Goal: Transaction & Acquisition: Book appointment/travel/reservation

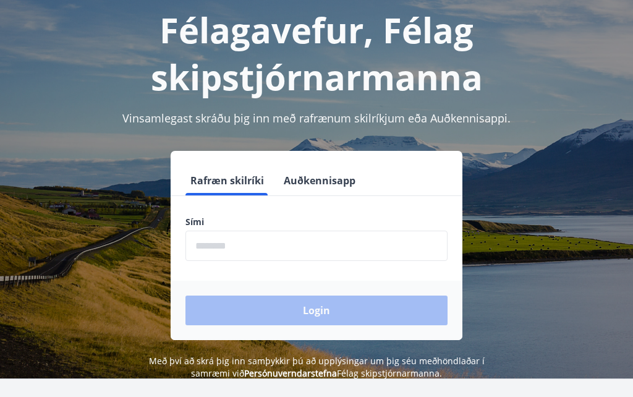
scroll to position [67, 0]
click at [328, 247] on input "phone" at bounding box center [317, 246] width 262 height 30
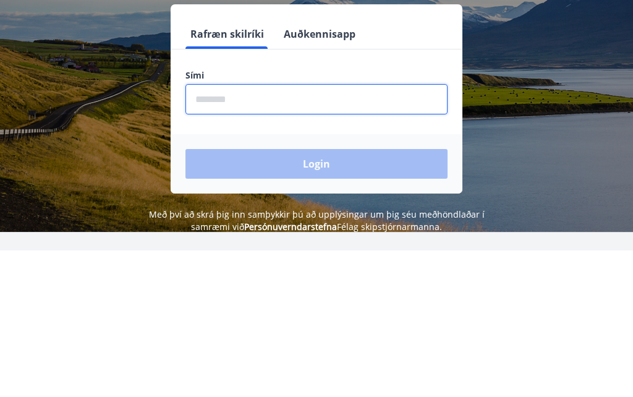
type input "********"
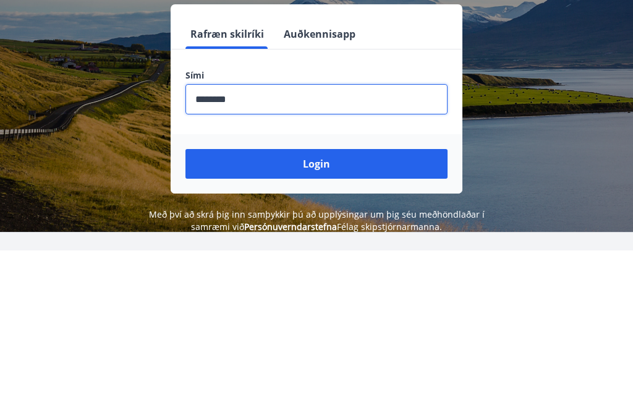
scroll to position [153, 0]
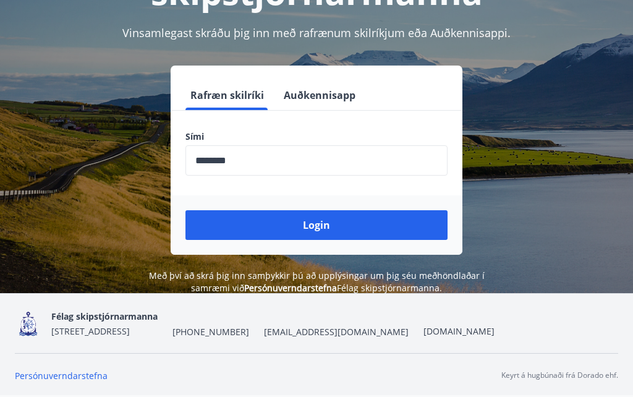
click at [336, 231] on button "Login" at bounding box center [317, 225] width 262 height 30
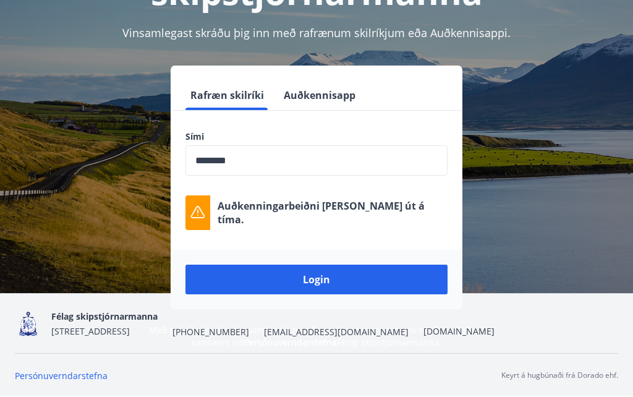
click at [336, 281] on button "Login" at bounding box center [317, 280] width 262 height 30
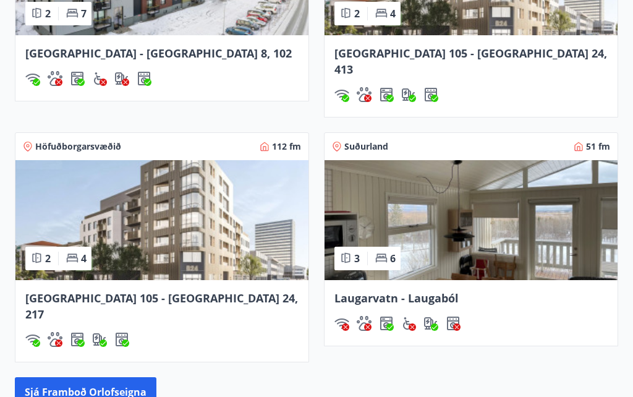
scroll to position [1126, 0]
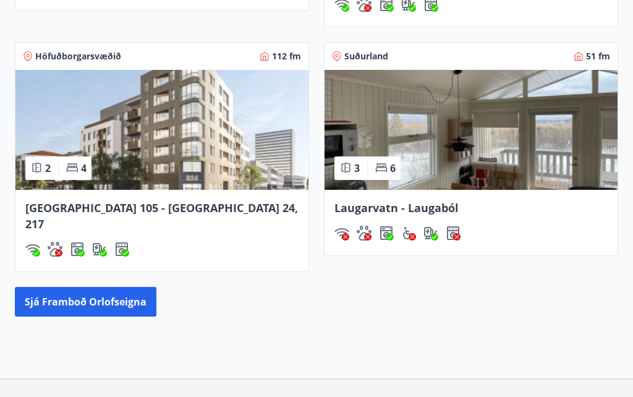
click at [81, 287] on button "Sjá framboð orlofseigna" at bounding box center [86, 302] width 142 height 30
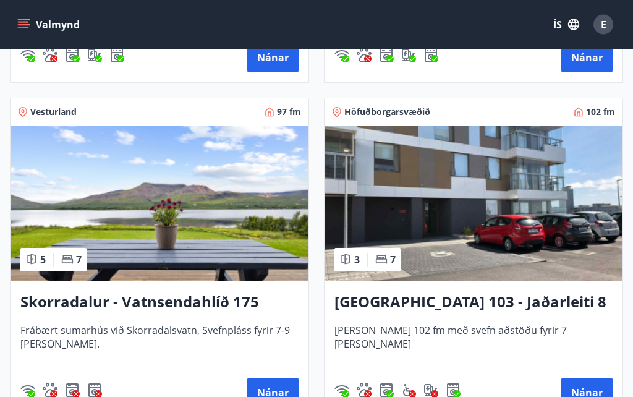
scroll to position [1182, 0]
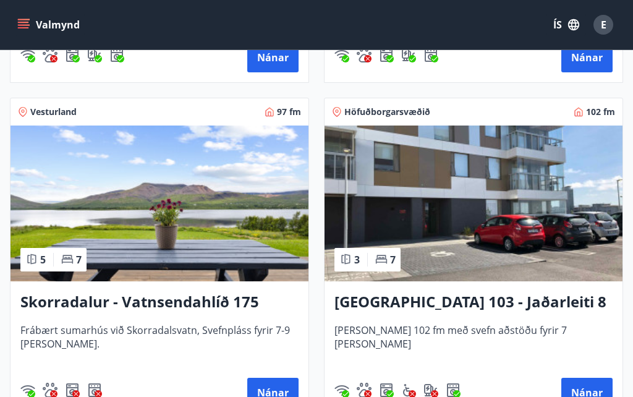
click at [276, 392] on button "Nánar" at bounding box center [272, 393] width 51 height 30
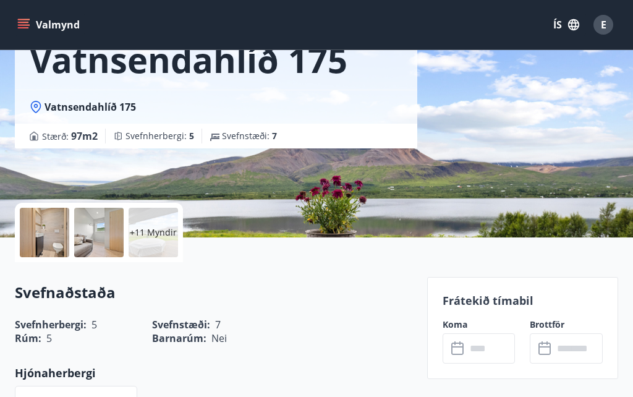
scroll to position [131, 0]
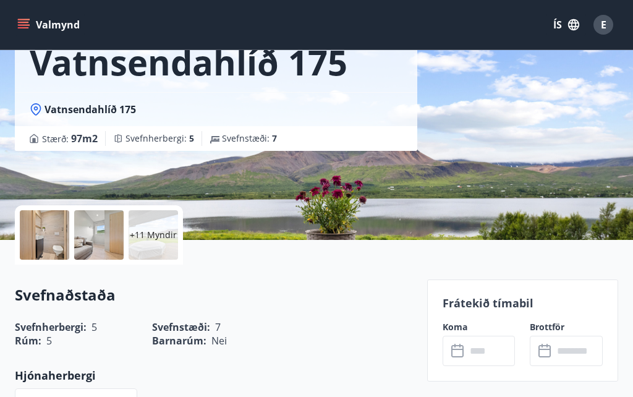
click at [32, 225] on div at bounding box center [44, 234] width 49 height 49
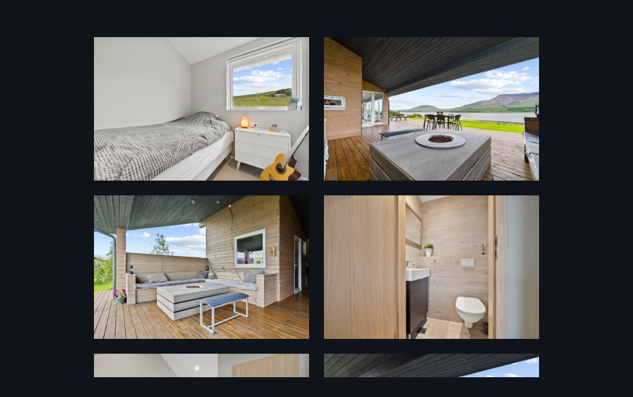
scroll to position [31, 0]
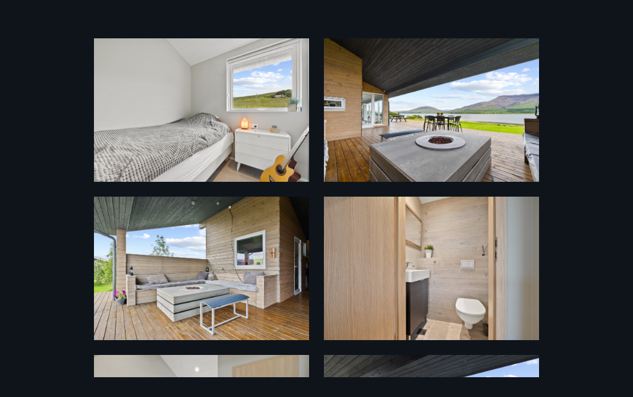
click at [496, 150] on img at bounding box center [431, 109] width 215 height 143
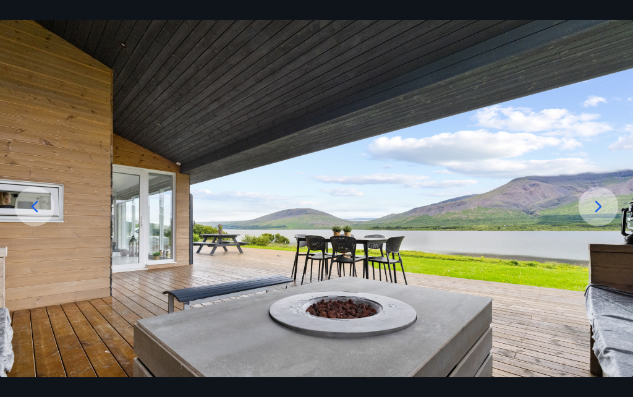
scroll to position [61, 0]
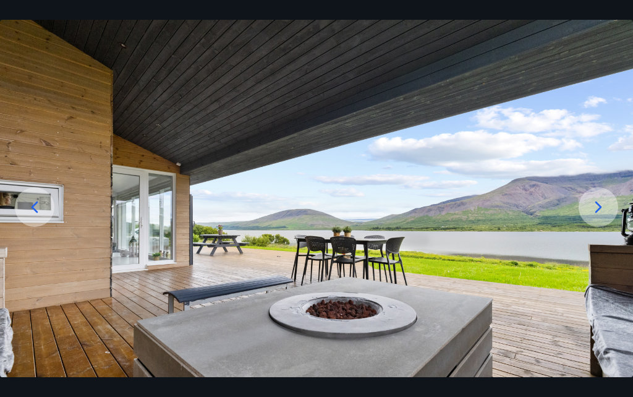
click at [610, 227] on div at bounding box center [599, 207] width 40 height 40
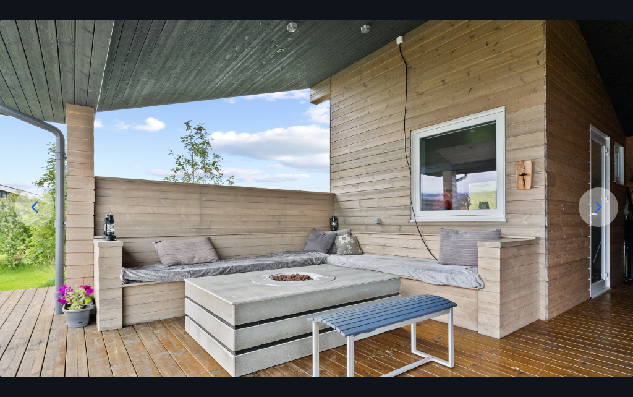
click at [609, 227] on div at bounding box center [599, 207] width 40 height 40
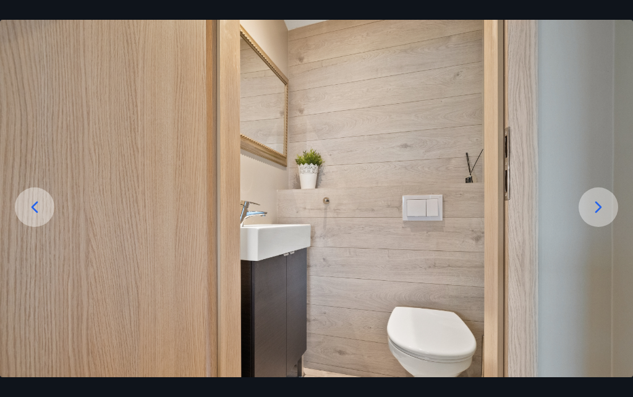
click at [608, 217] on icon at bounding box center [599, 207] width 20 height 20
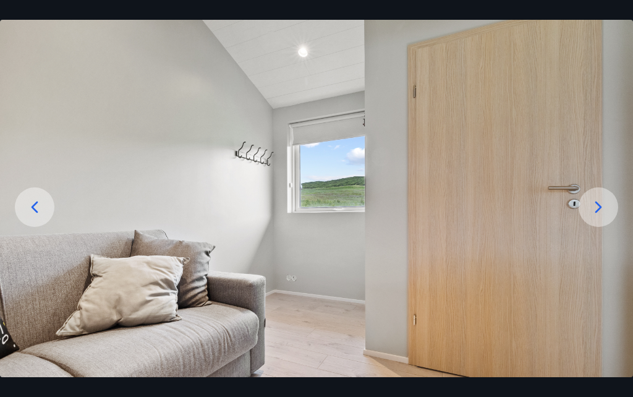
click at [607, 217] on icon at bounding box center [599, 207] width 20 height 20
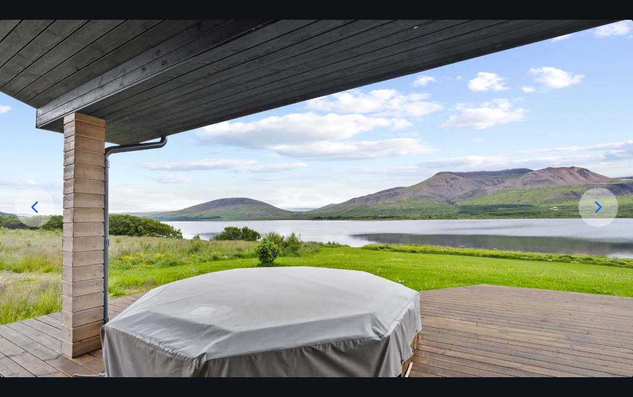
click at [610, 227] on div at bounding box center [599, 207] width 40 height 40
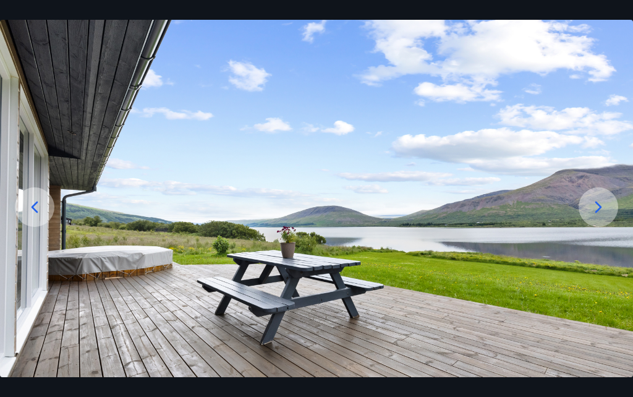
click at [610, 227] on div at bounding box center [599, 207] width 40 height 40
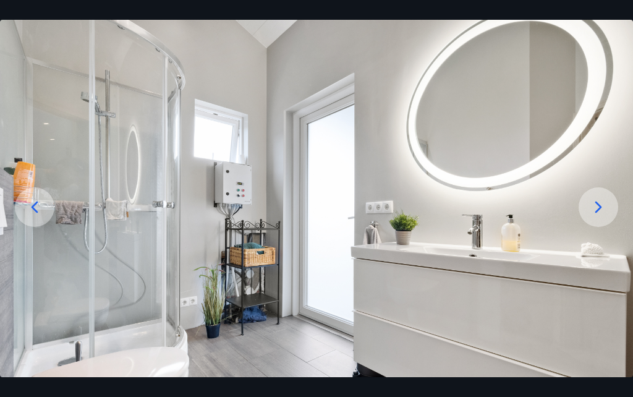
click at [609, 217] on icon at bounding box center [599, 207] width 20 height 20
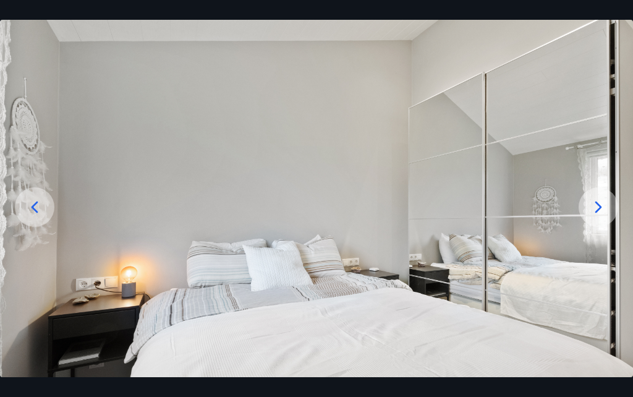
click at [605, 217] on icon at bounding box center [599, 207] width 20 height 20
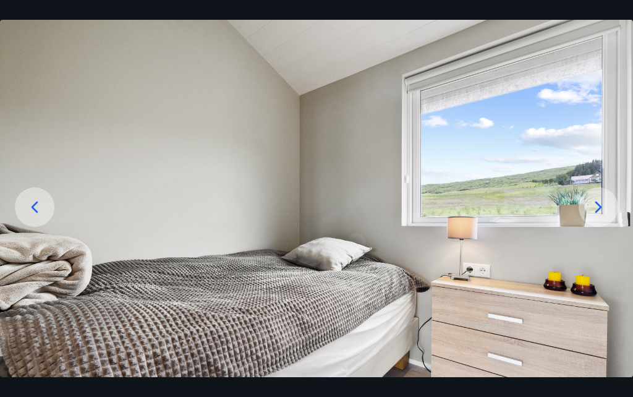
click at [607, 217] on icon at bounding box center [599, 207] width 20 height 20
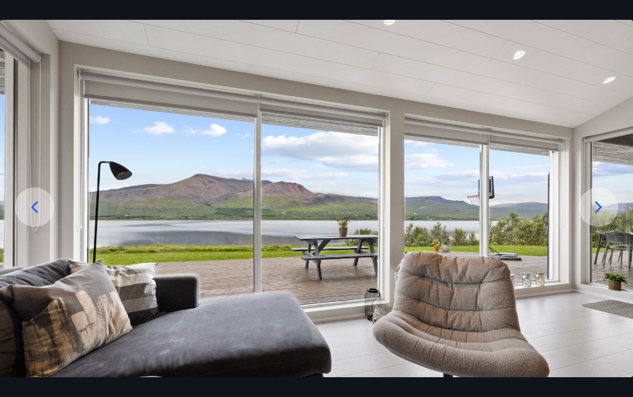
click at [605, 217] on icon at bounding box center [599, 207] width 20 height 20
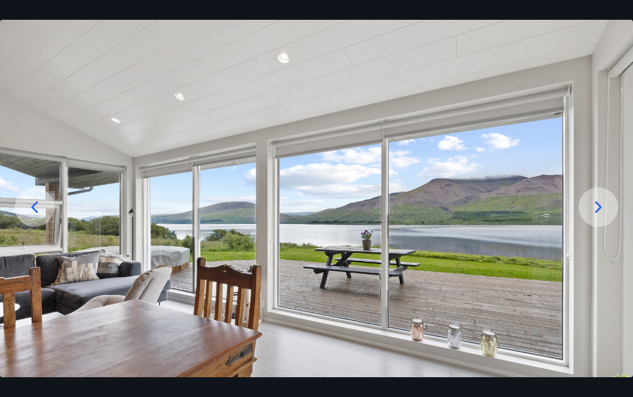
click at [608, 217] on icon at bounding box center [599, 207] width 20 height 20
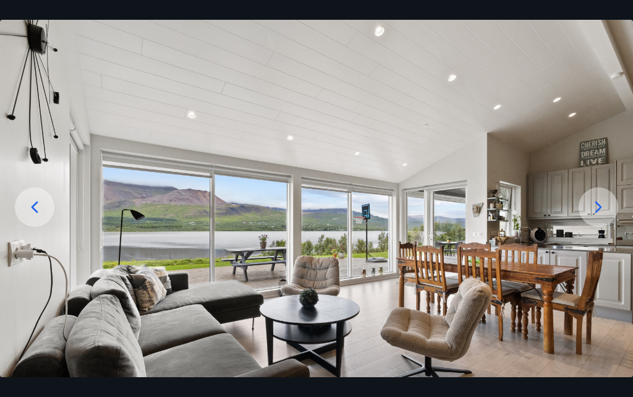
click at [607, 217] on icon at bounding box center [599, 207] width 20 height 20
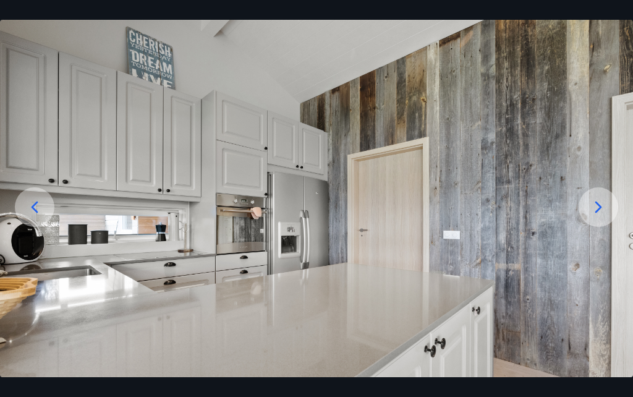
click at [607, 217] on icon at bounding box center [599, 207] width 20 height 20
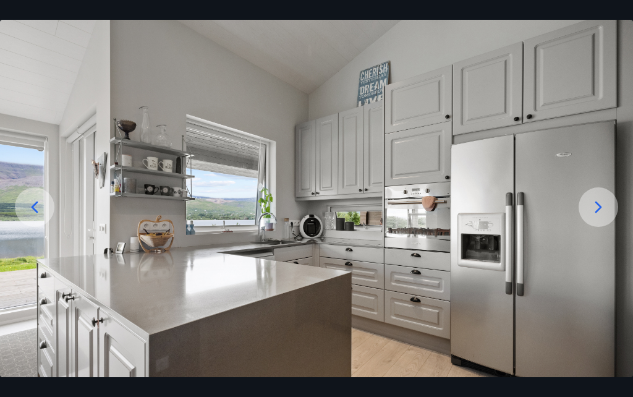
click at [603, 217] on icon at bounding box center [599, 207] width 20 height 20
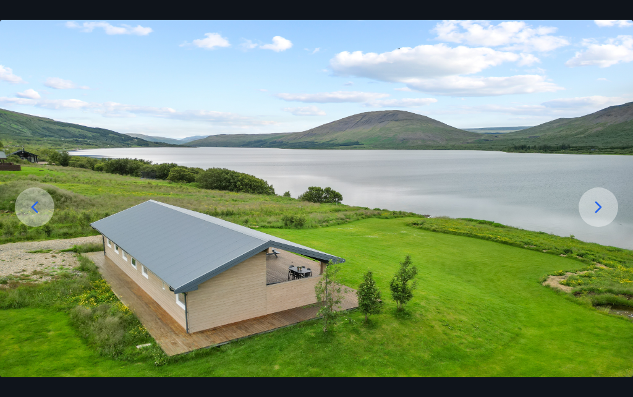
click at [605, 217] on icon at bounding box center [599, 207] width 20 height 20
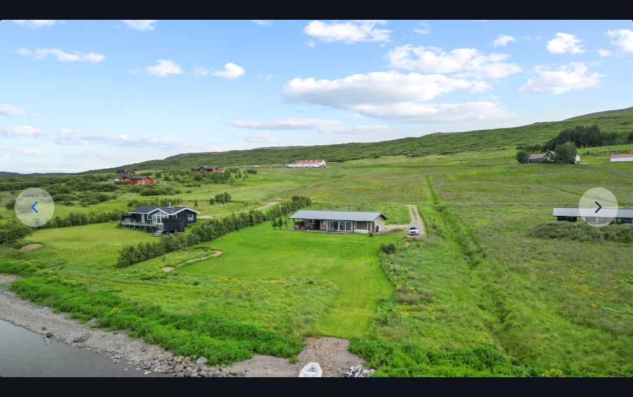
click at [597, 226] on img at bounding box center [316, 246] width 633 height 475
click at [600, 246] on img at bounding box center [316, 246] width 633 height 475
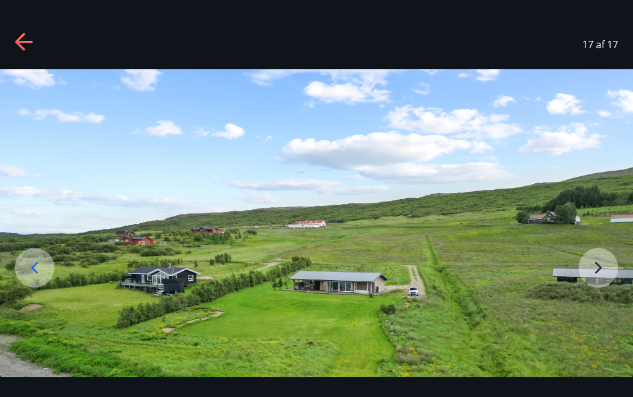
scroll to position [0, 0]
click at [365, 291] on img at bounding box center [316, 306] width 633 height 475
click at [365, 290] on img at bounding box center [316, 306] width 633 height 475
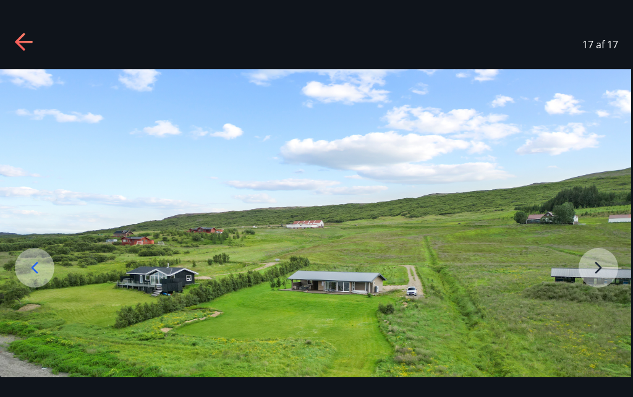
click at [9, 35] on div "17 af 17" at bounding box center [316, 44] width 633 height 49
click at [22, 45] on icon at bounding box center [25, 43] width 20 height 20
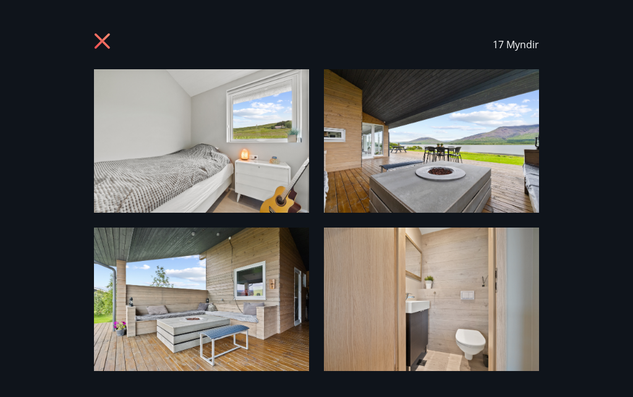
click at [100, 41] on icon at bounding box center [104, 43] width 20 height 20
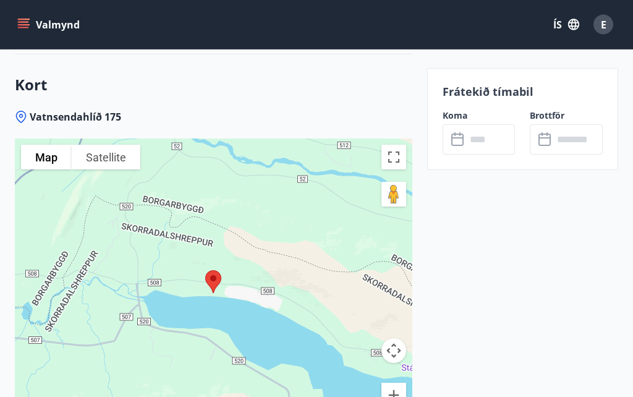
scroll to position [1710, 0]
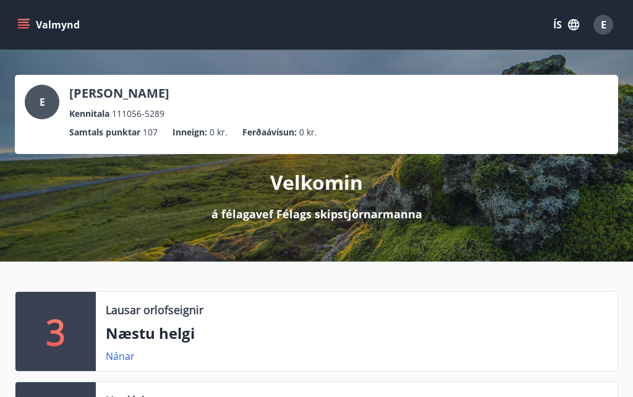
click at [610, 20] on div "E" at bounding box center [604, 25] width 20 height 20
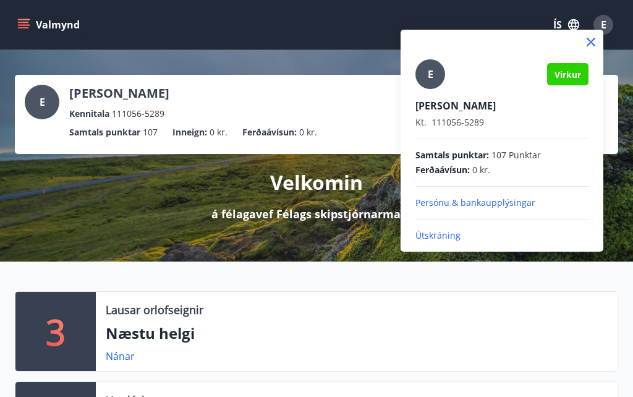
click at [466, 236] on p "Útskráning" at bounding box center [502, 235] width 173 height 12
